Goal: Task Accomplishment & Management: Use online tool/utility

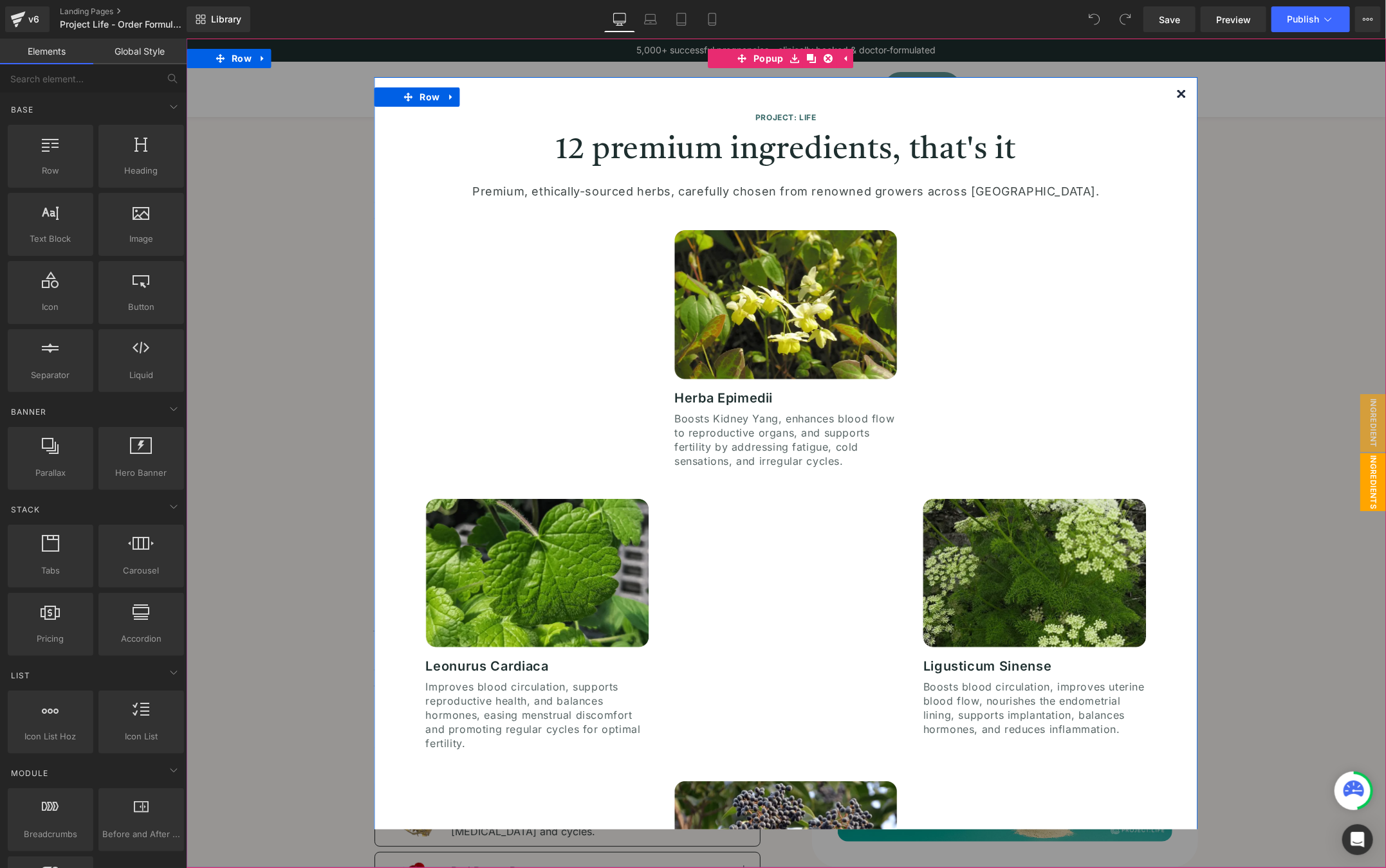
click at [1177, 91] on img at bounding box center [1181, 93] width 8 height 8
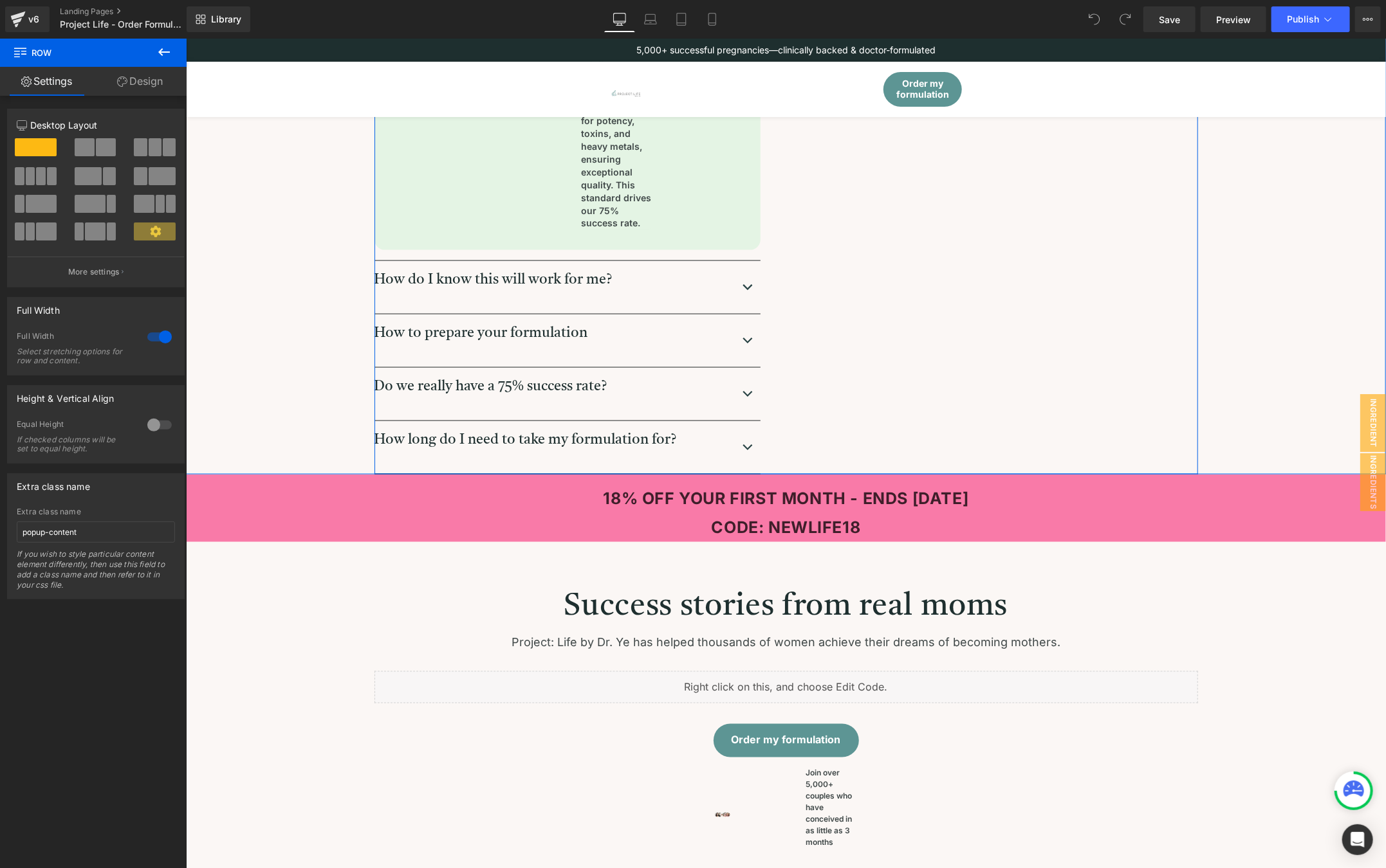
scroll to position [1072, 0]
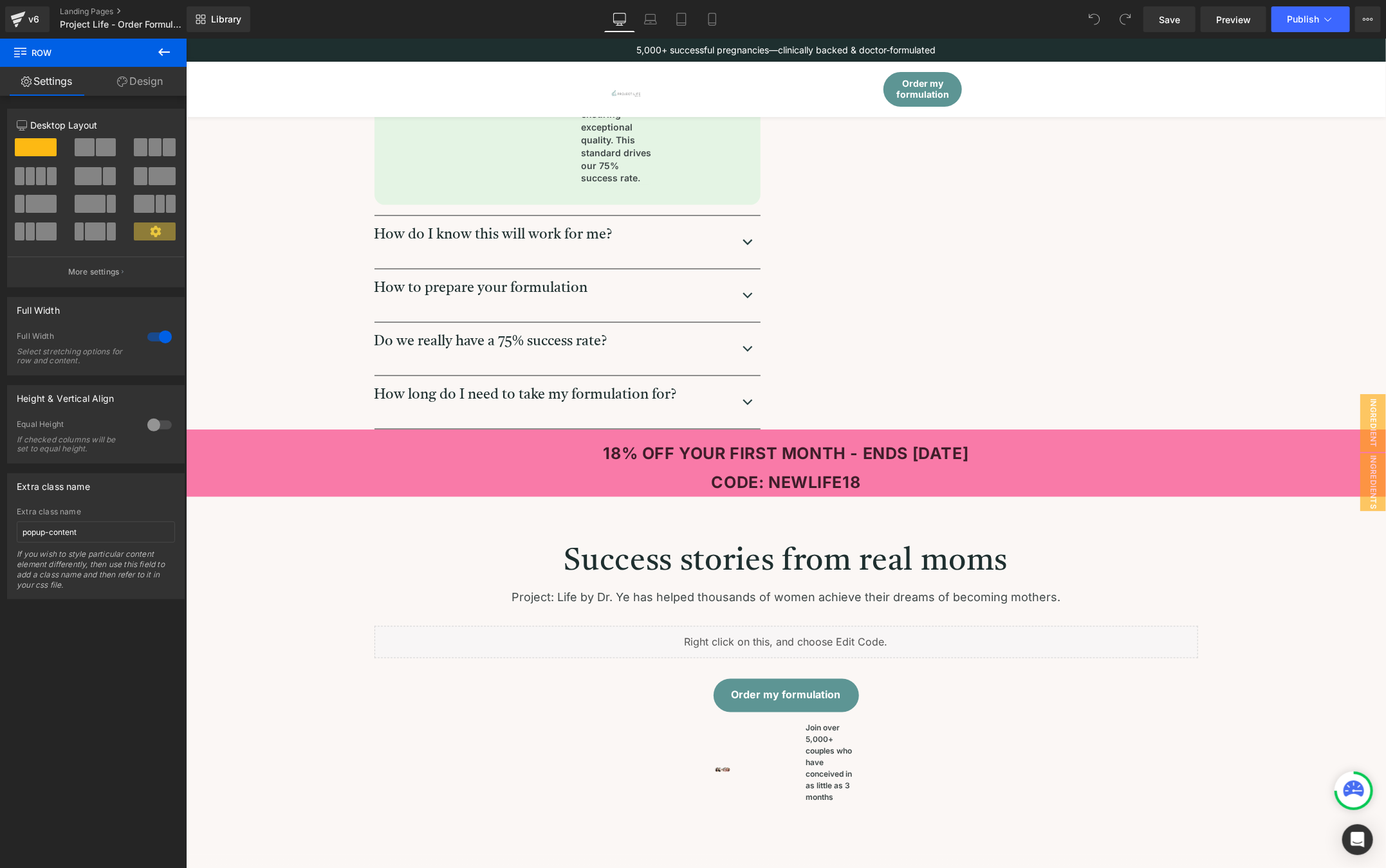
click at [1125, 489] on p "CODE: NEWLIFE18" at bounding box center [785, 482] width 1200 height 29
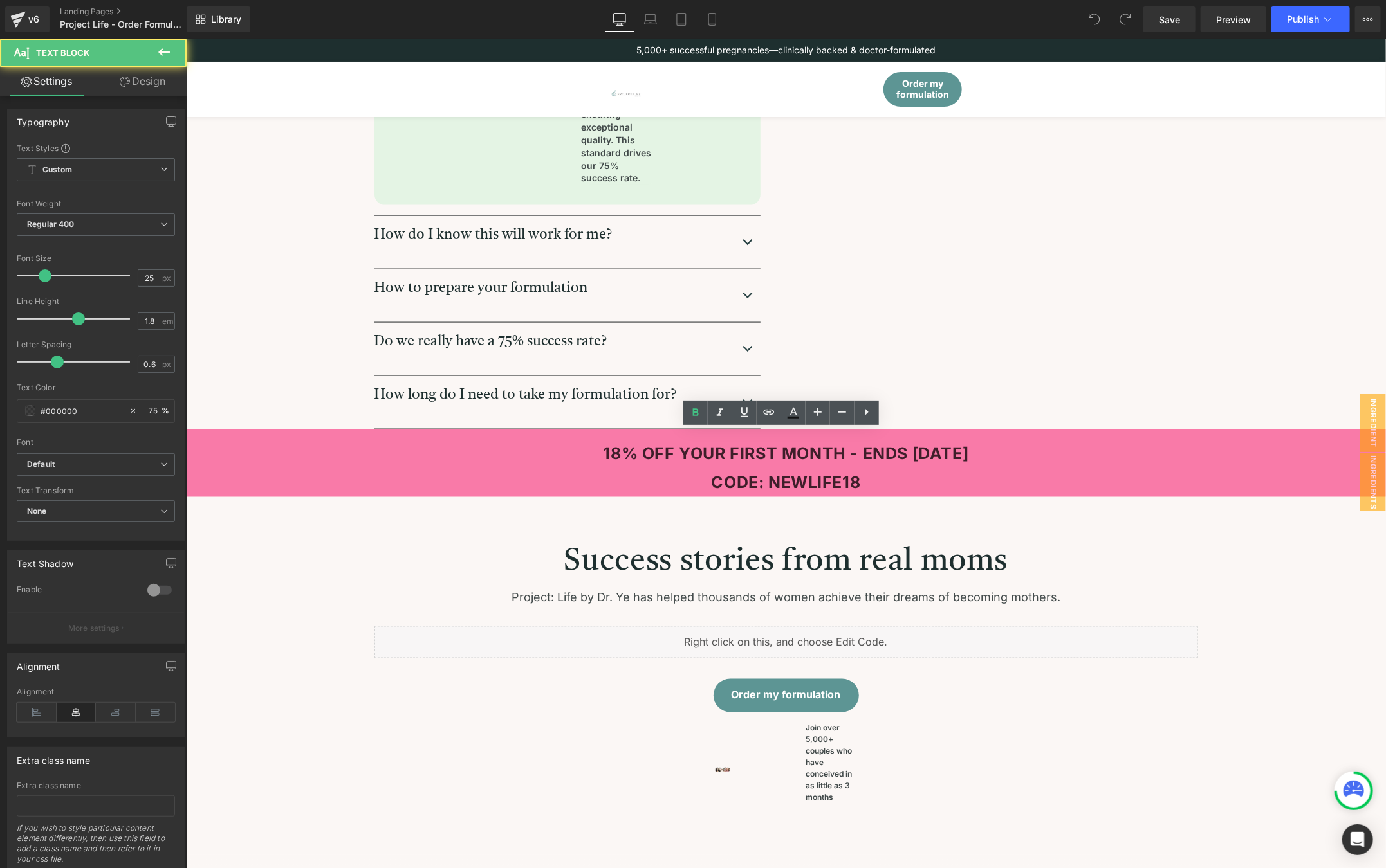
drag, startPoint x: 843, startPoint y: 452, endPoint x: 983, endPoint y: 455, distance: 140.0
click at [982, 455] on p "18% OFF YOUR FIRST MONTH - ENDS [DATE]" at bounding box center [785, 453] width 1200 height 29
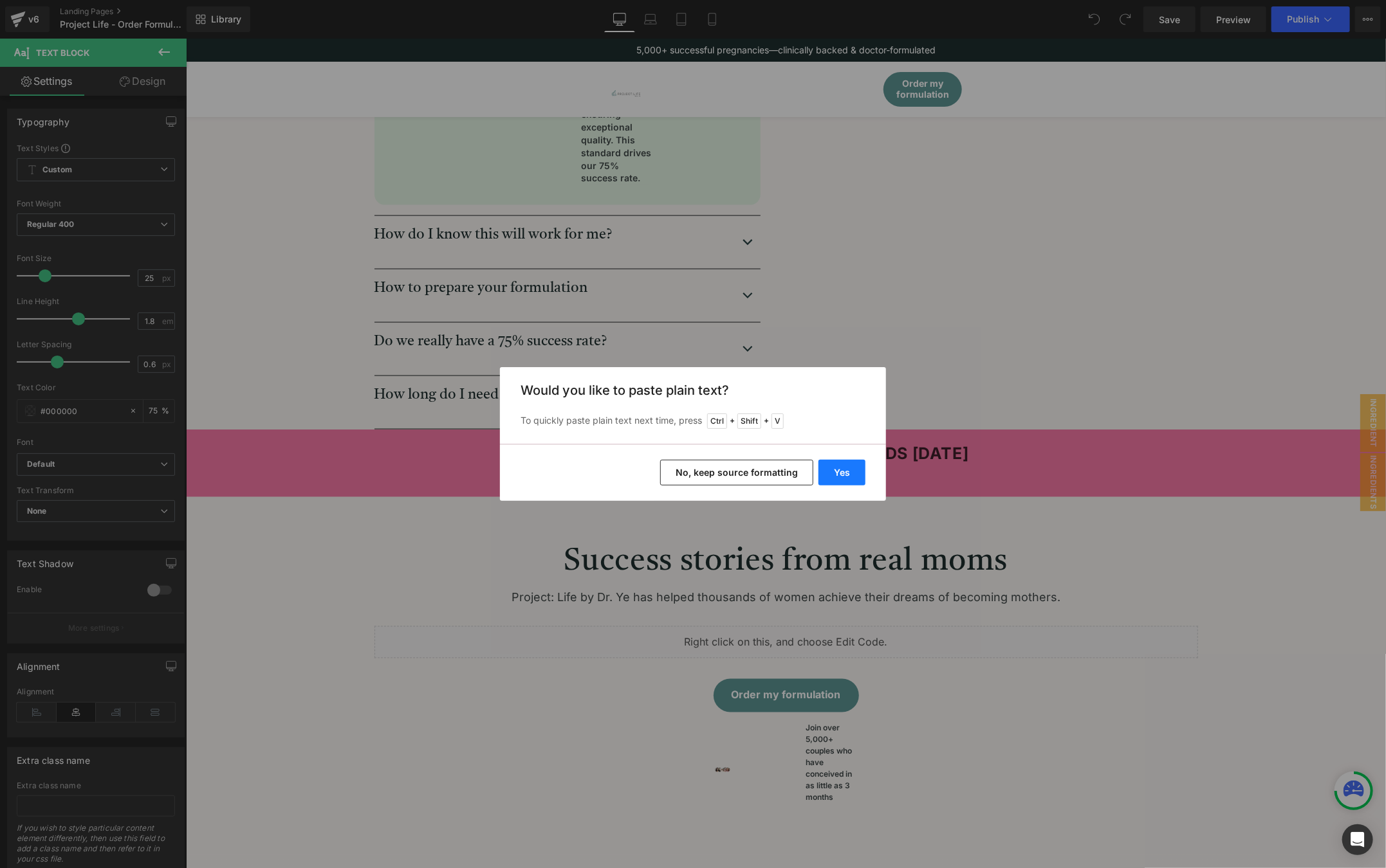
click at [843, 470] on button "Yes" at bounding box center [842, 473] width 47 height 26
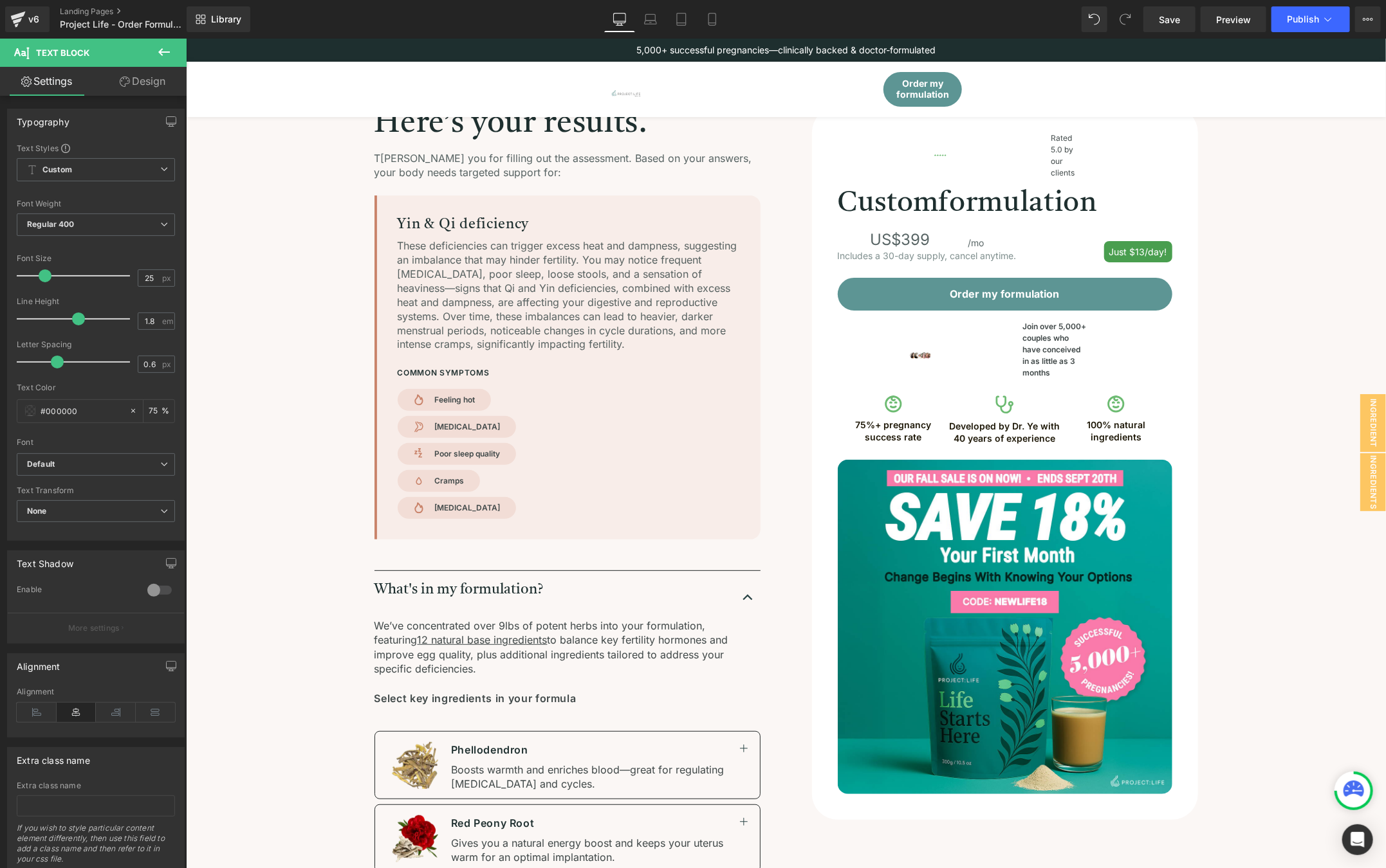
scroll to position [0, 0]
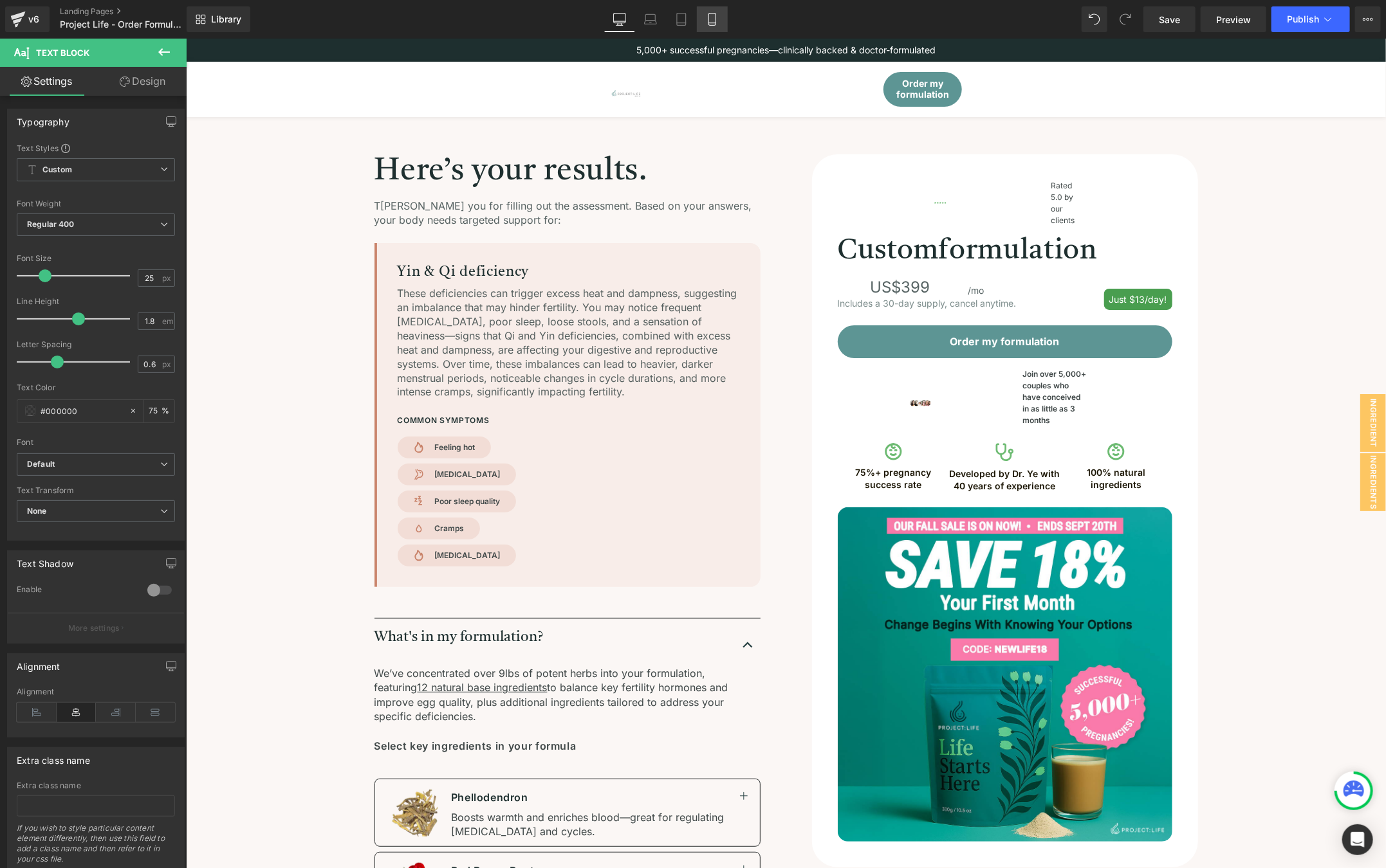
click at [719, 21] on link "Mobile" at bounding box center [712, 19] width 30 height 26
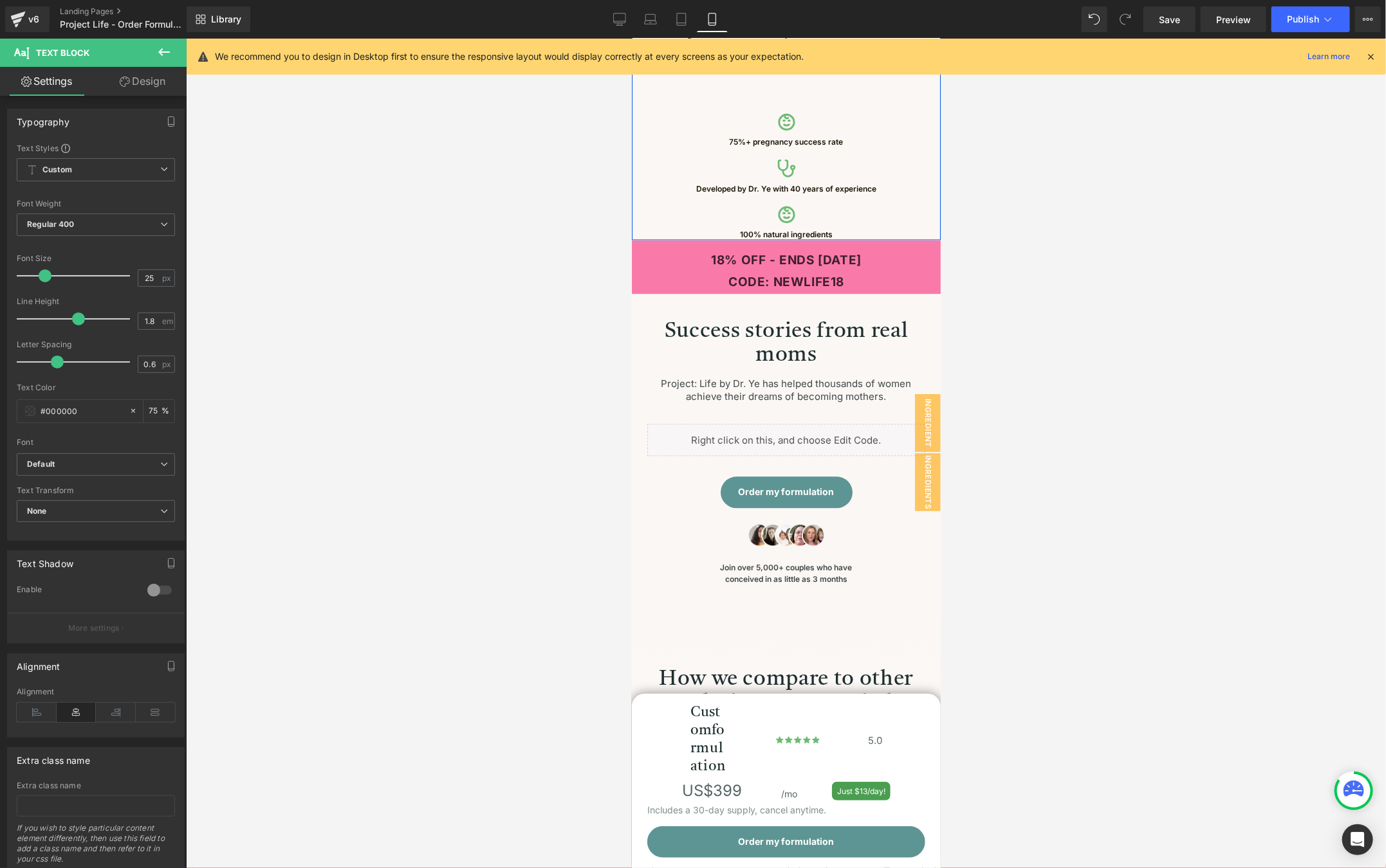
scroll to position [1787, 0]
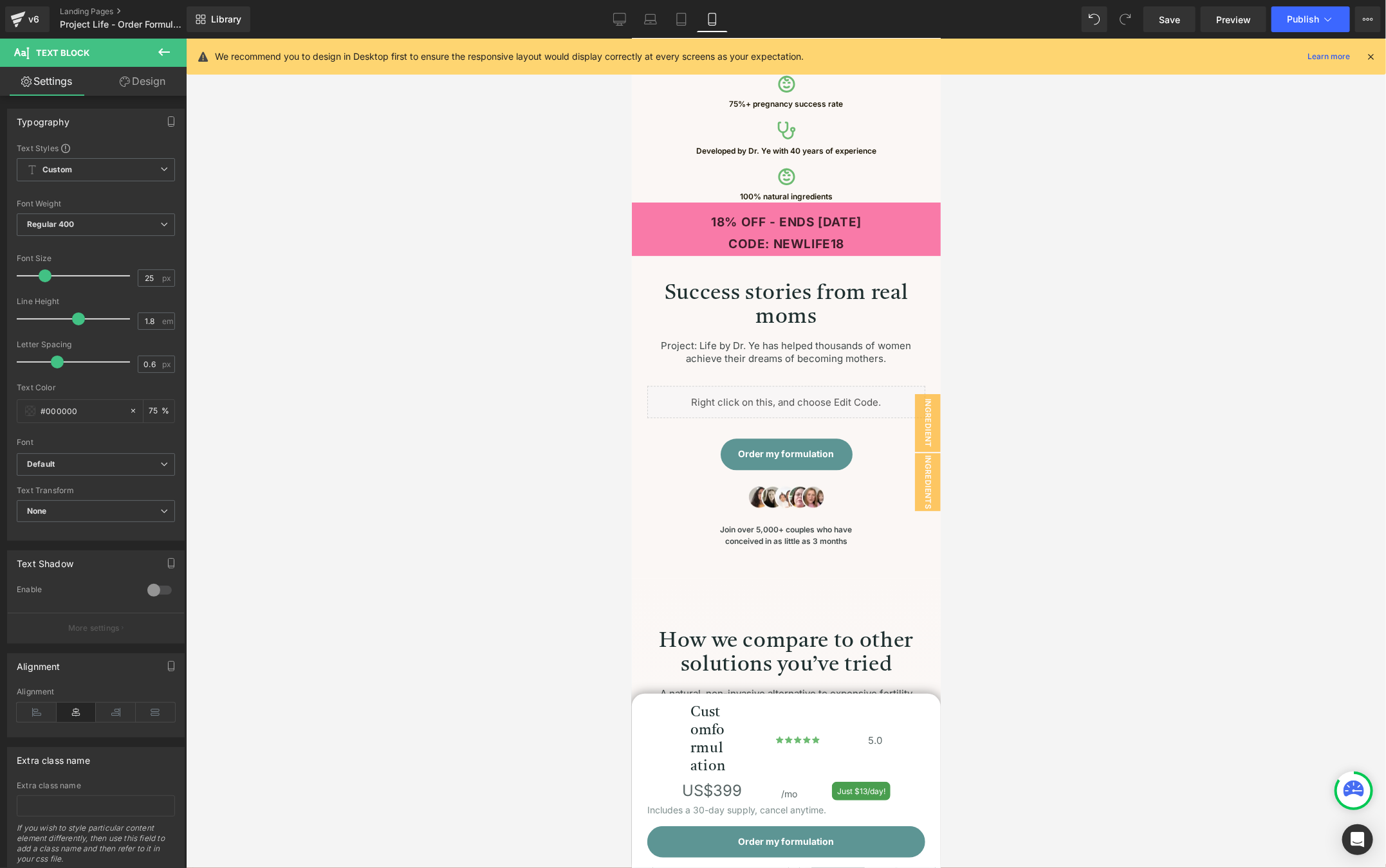
click at [843, 214] on strong "18% OFF - ENDS [DATE]" at bounding box center [786, 221] width 151 height 14
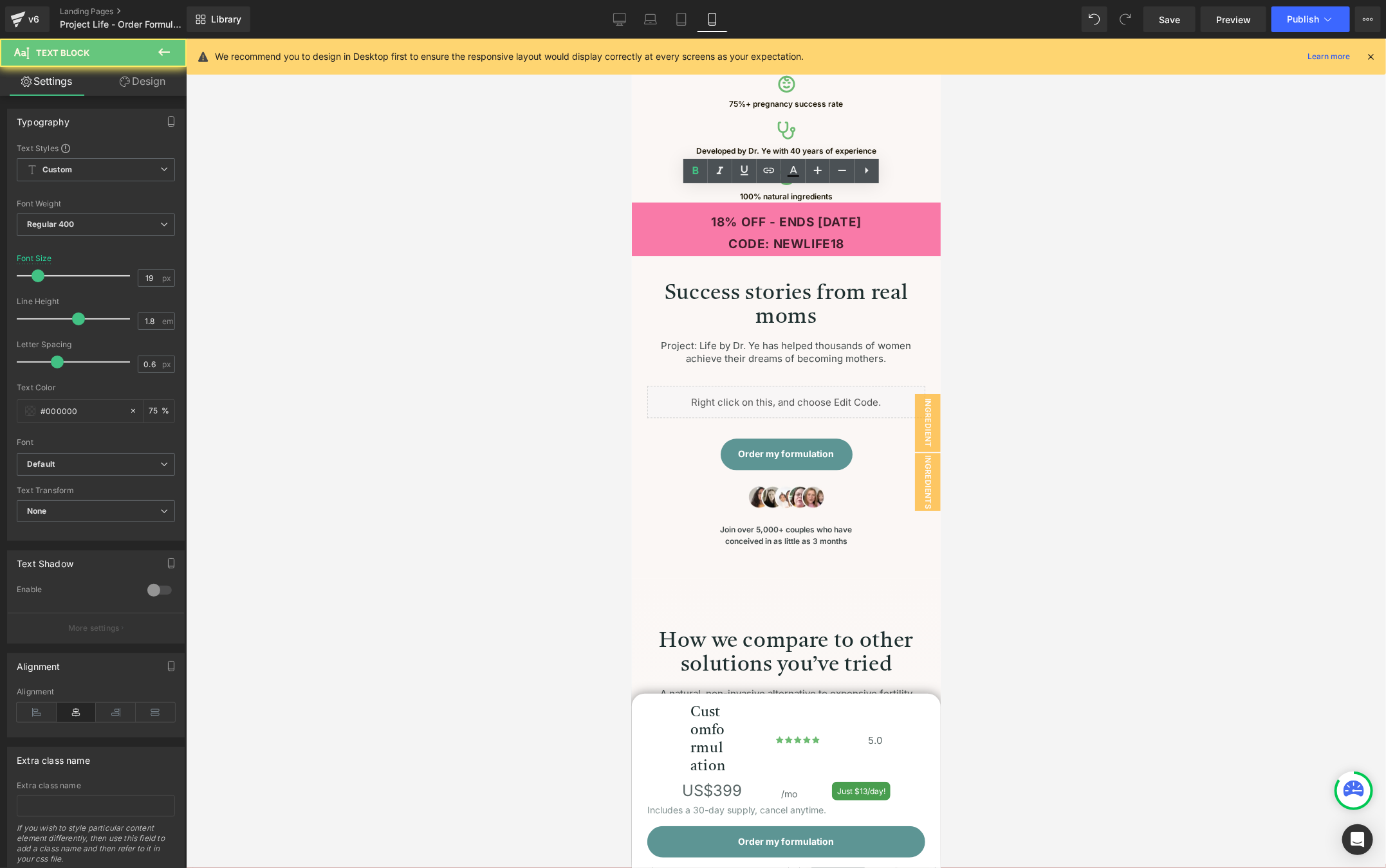
drag, startPoint x: 765, startPoint y: 206, endPoint x: 880, endPoint y: 203, distance: 115.0
click at [880, 211] on p "18% OFF - ENDS [DATE]" at bounding box center [786, 221] width 309 height 22
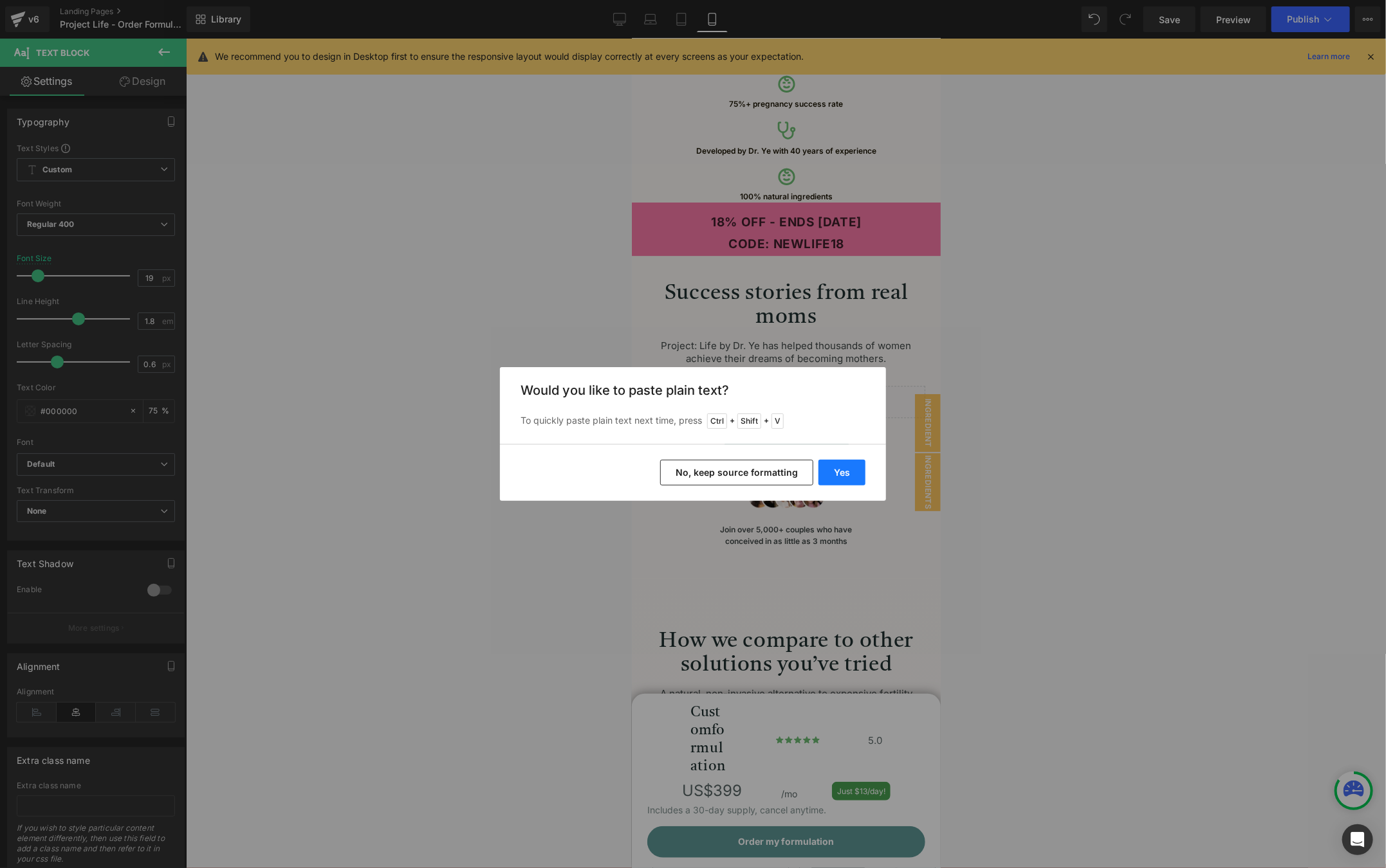
click at [846, 464] on button "Yes" at bounding box center [842, 473] width 47 height 26
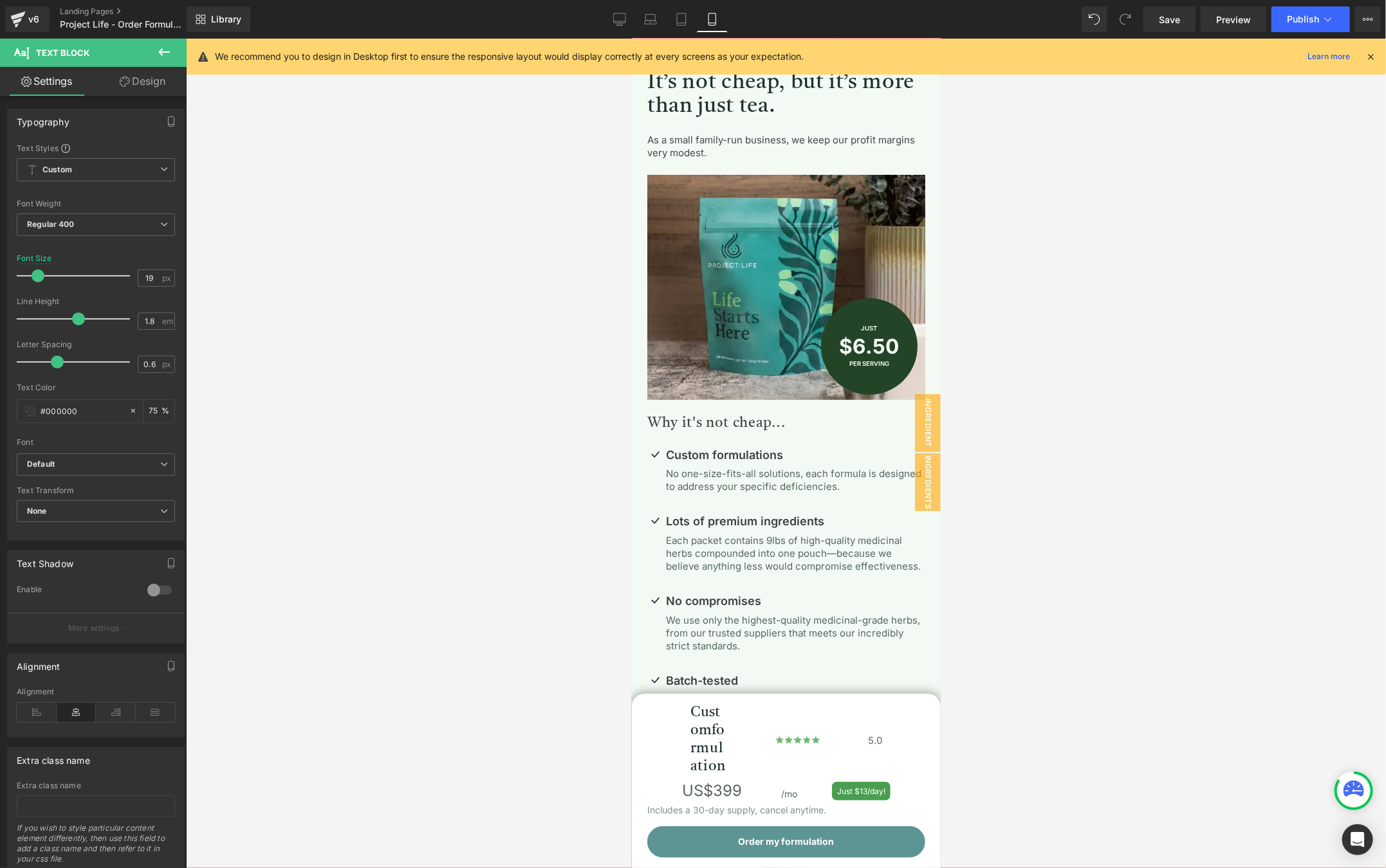
scroll to position [2937, 0]
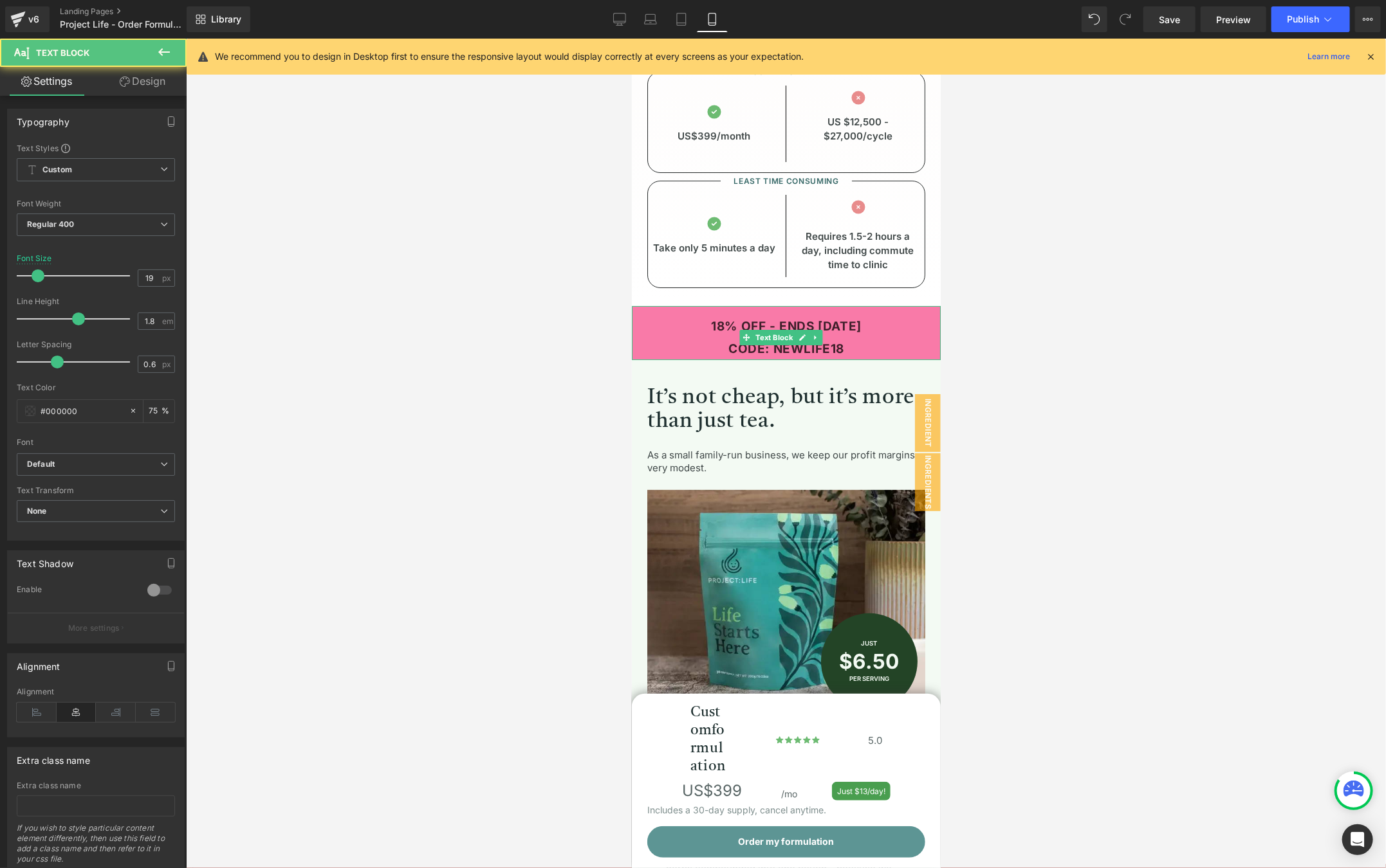
drag, startPoint x: 762, startPoint y: 310, endPoint x: 872, endPoint y: 314, distance: 110.1
click at [872, 315] on p "18% OFF - ENDS [DATE]" at bounding box center [786, 326] width 309 height 22
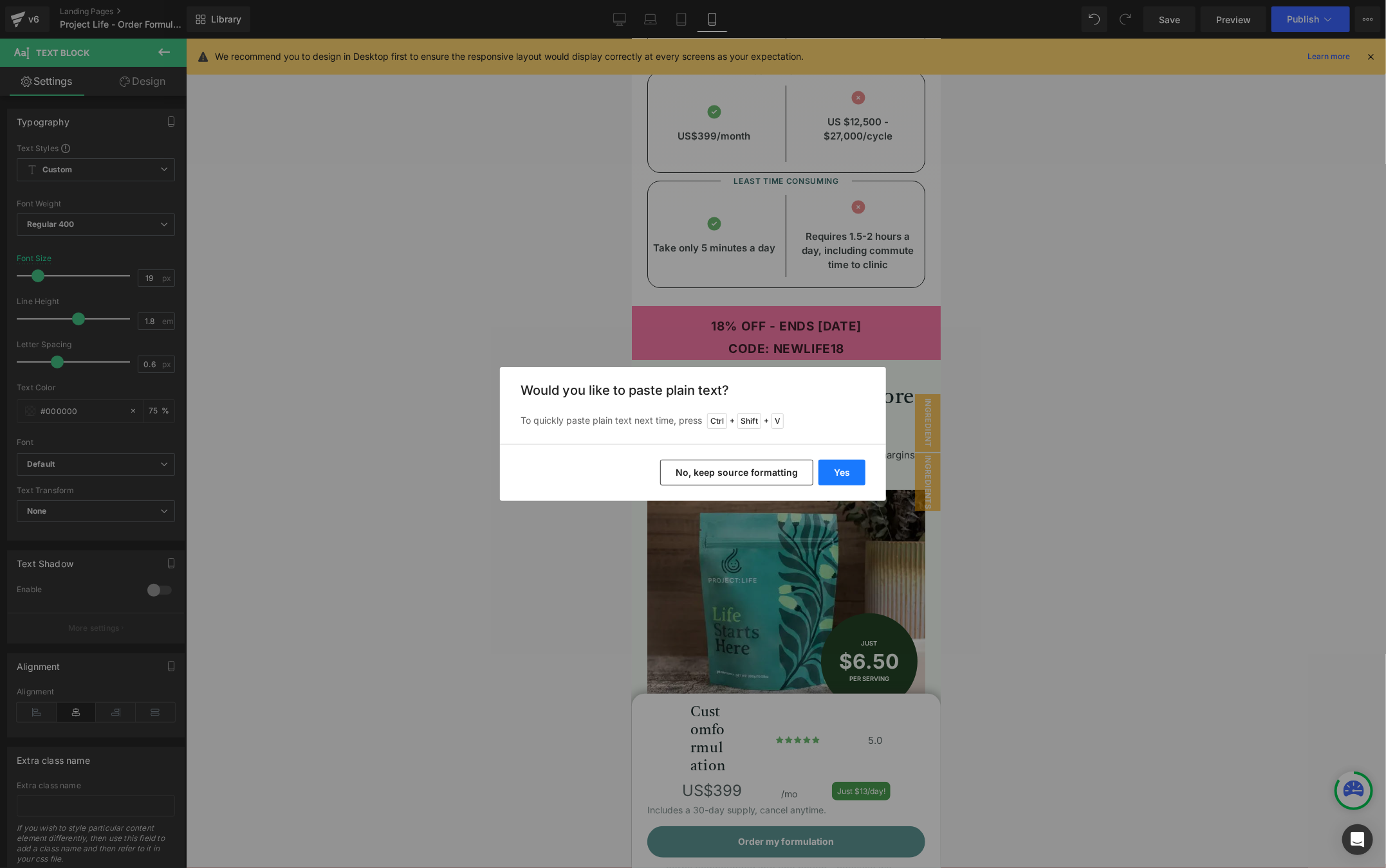
click at [852, 466] on button "Yes" at bounding box center [842, 473] width 47 height 26
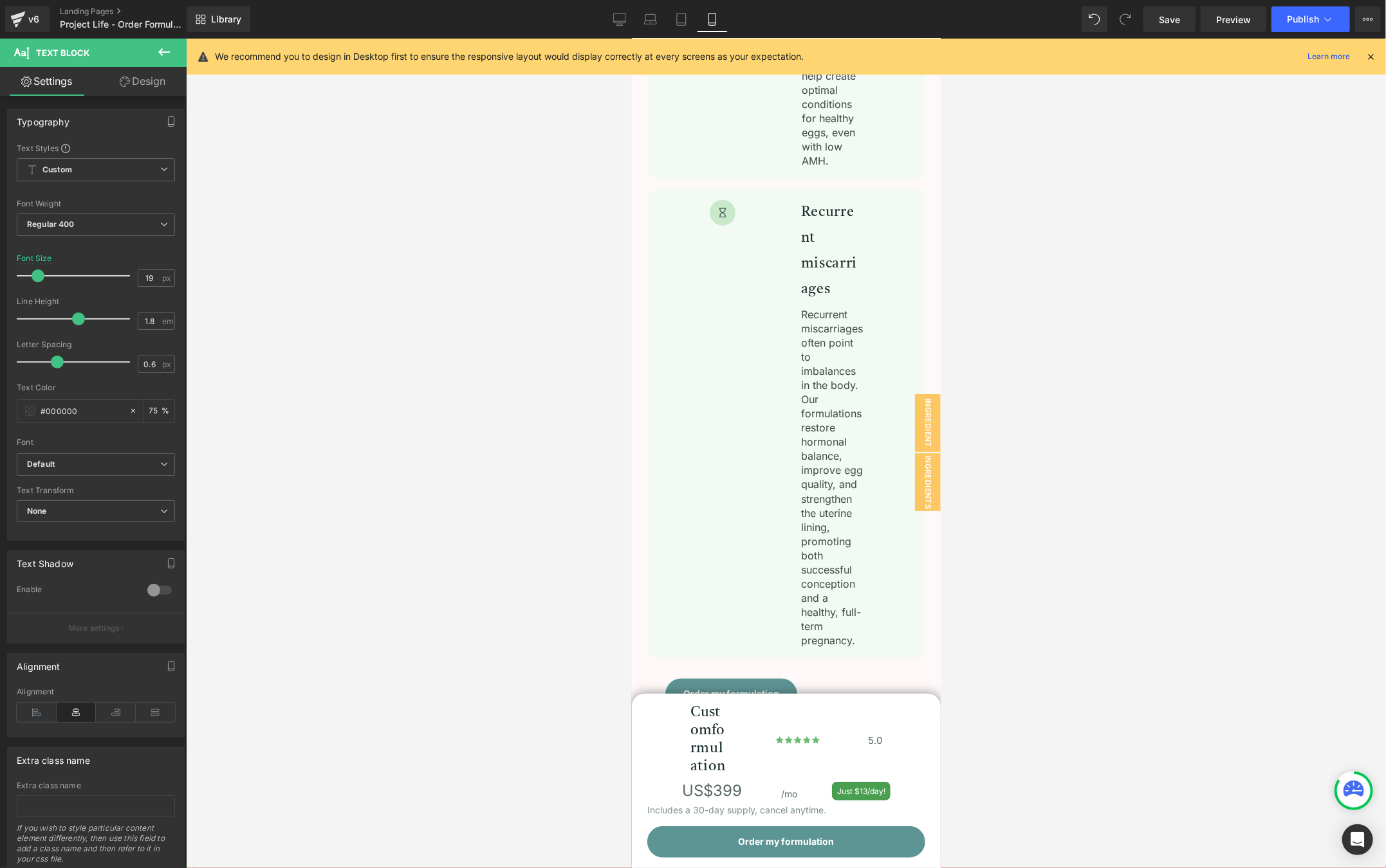
drag, startPoint x: 933, startPoint y: 278, endPoint x: 1693, endPoint y: 420, distance: 773.2
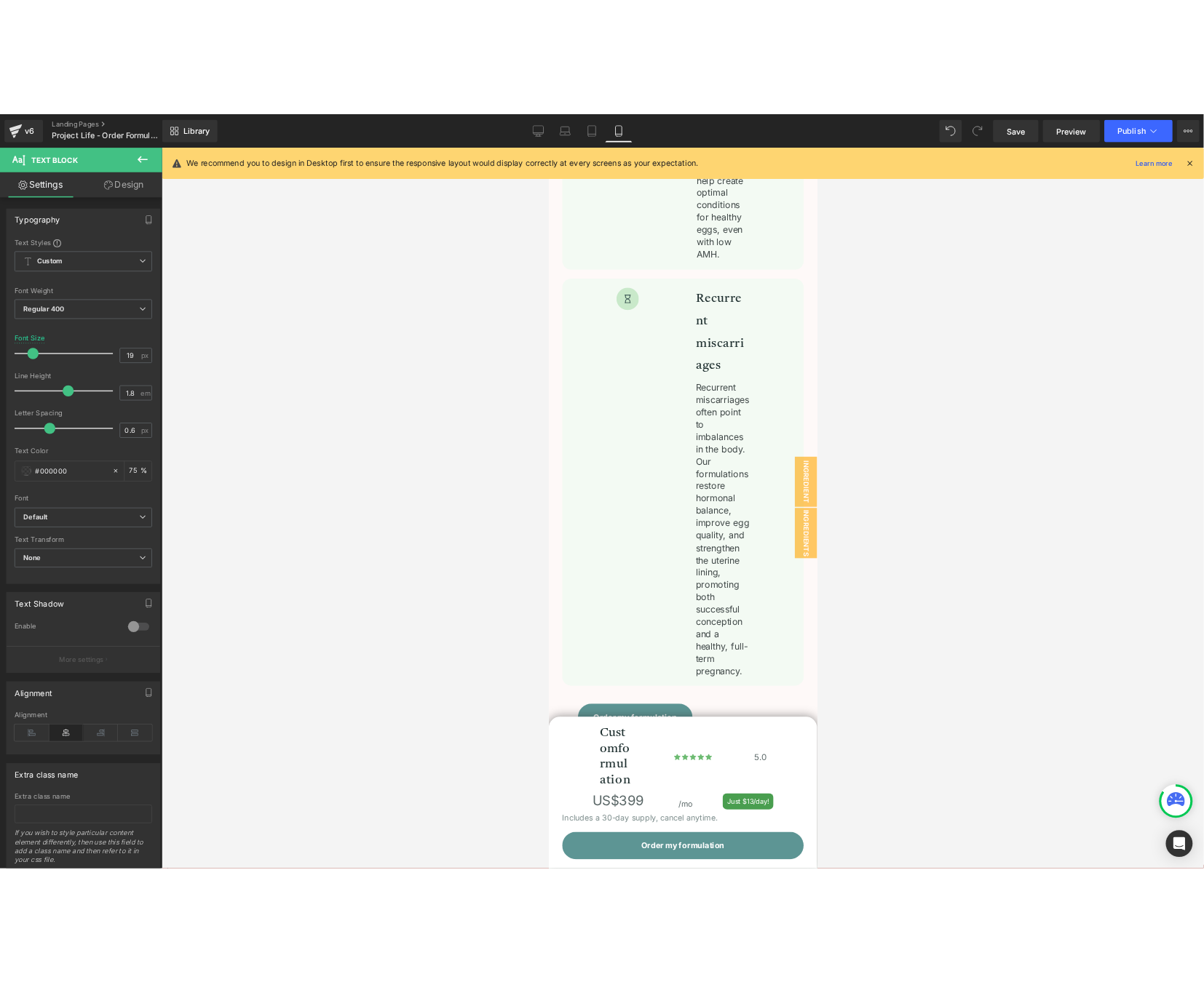
scroll to position [8944, 0]
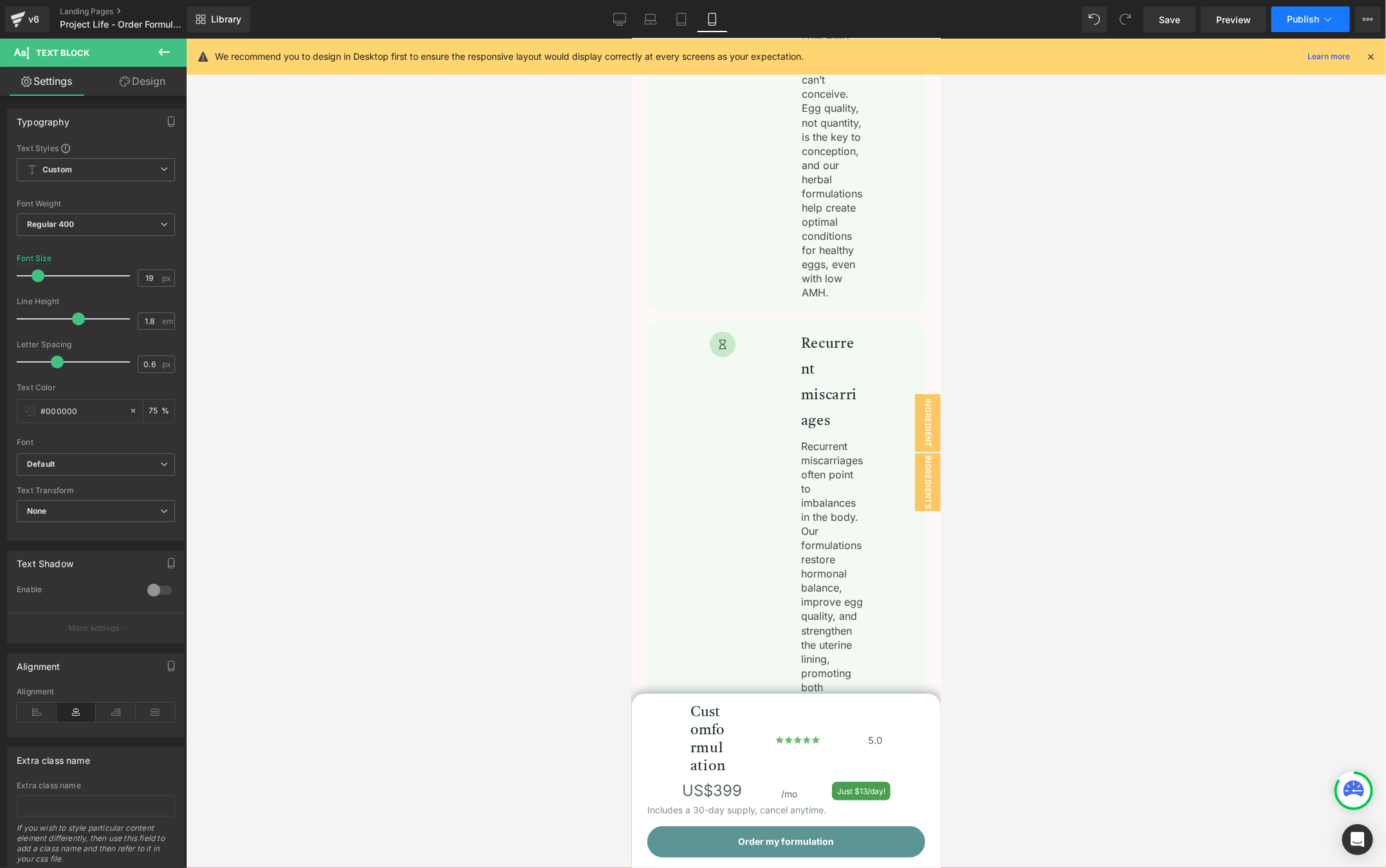
click at [1297, 22] on span "Publish" at bounding box center [1303, 19] width 32 height 10
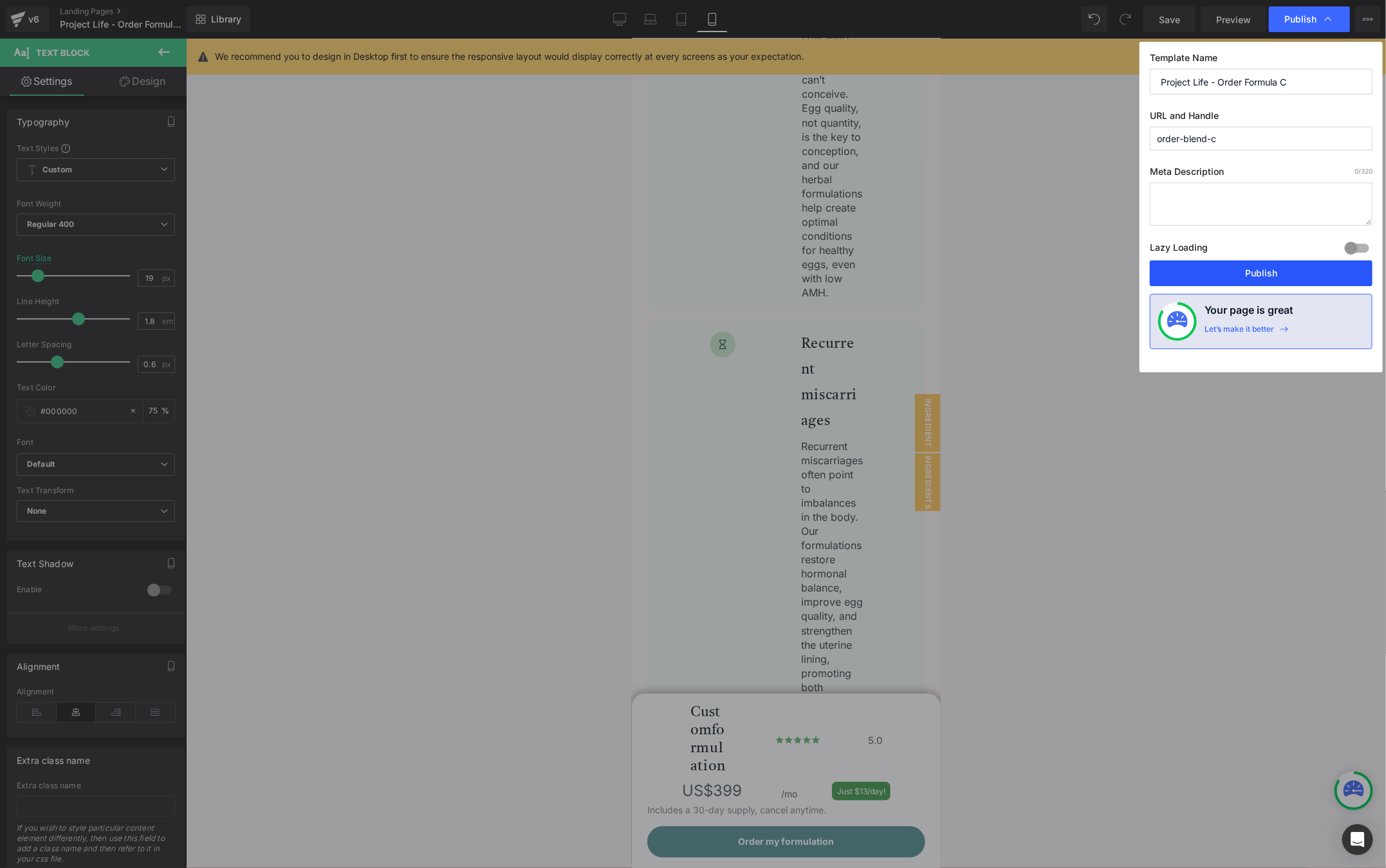
click at [1230, 273] on button "Publish" at bounding box center [1261, 274] width 222 height 26
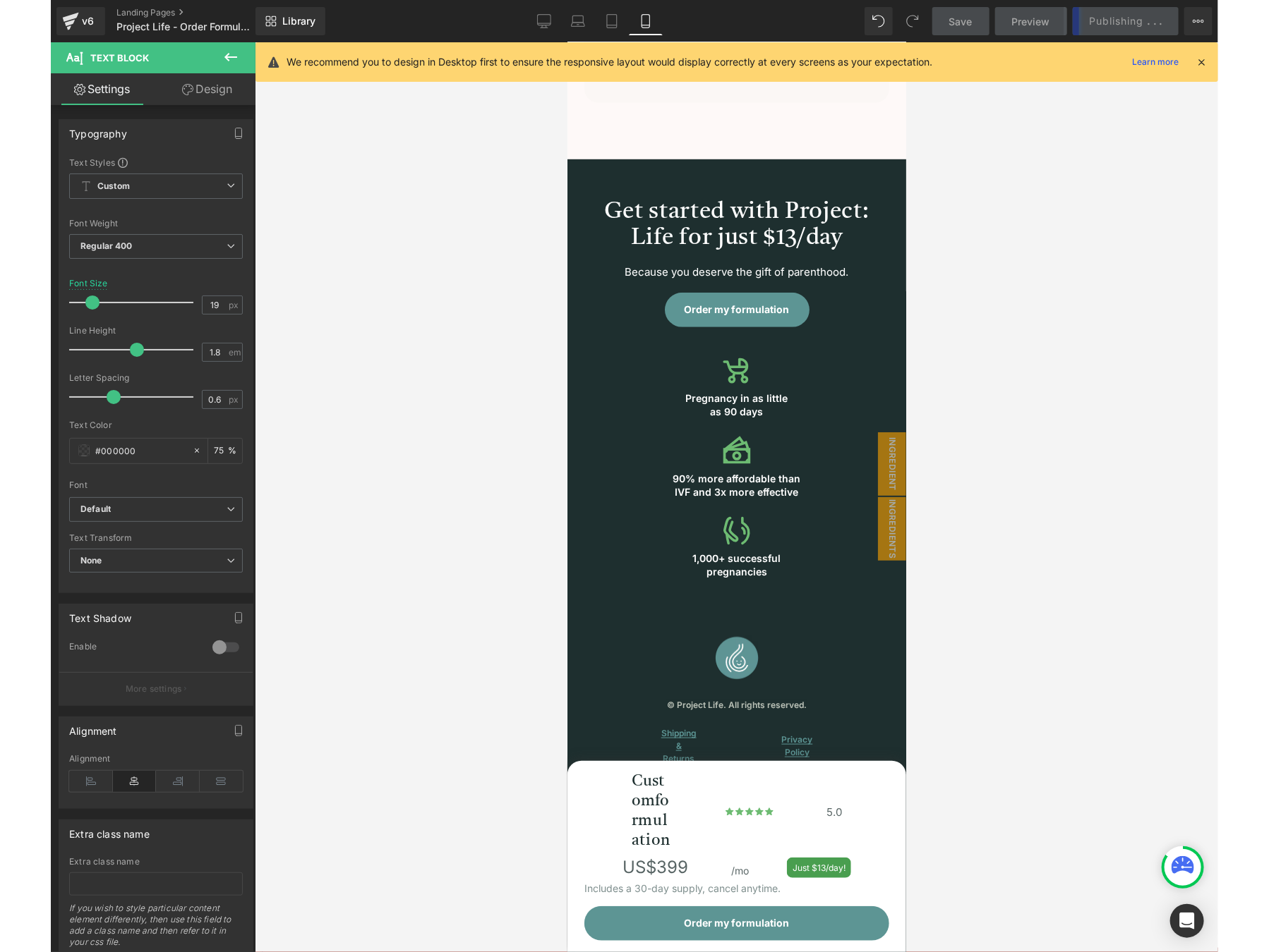
scroll to position [11493, 0]
